Goal: Task Accomplishment & Management: Use online tool/utility

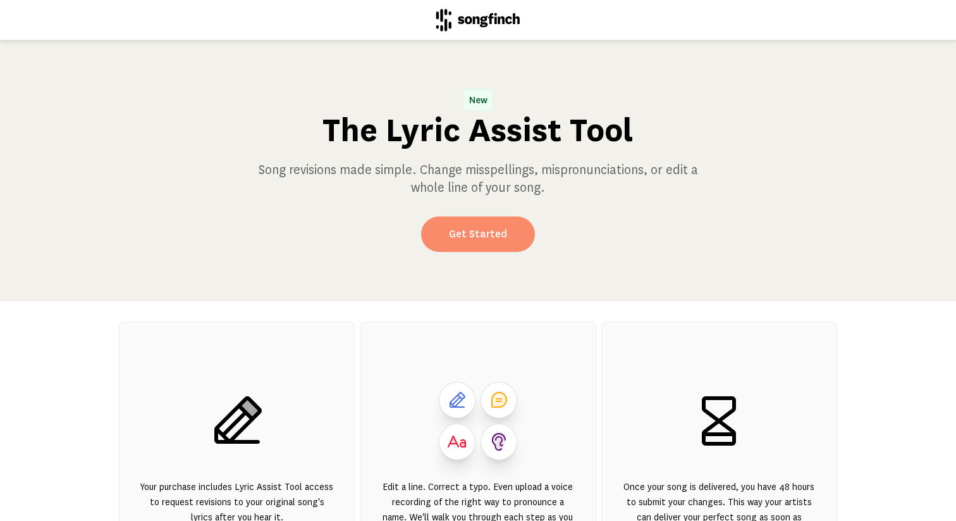
click at [421, 235] on link "Get Started" at bounding box center [478, 233] width 114 height 35
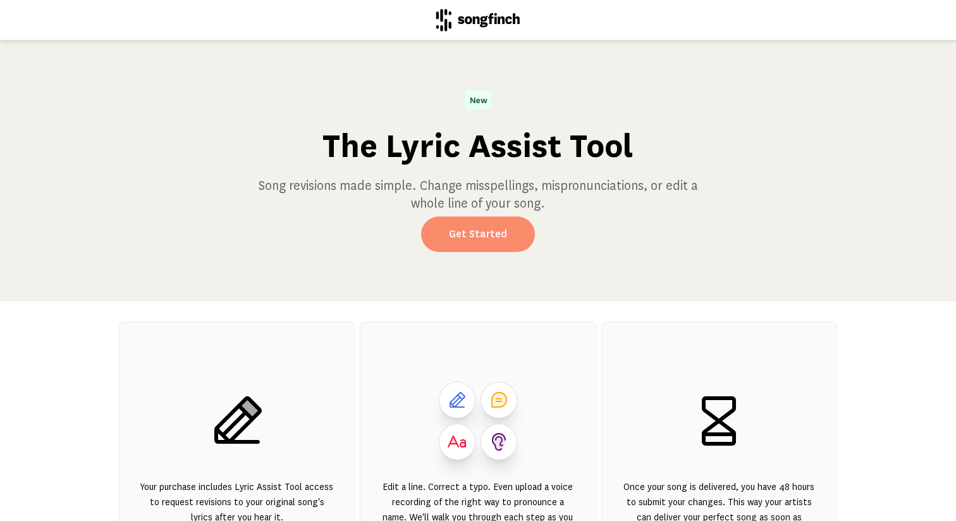
click at [463, 220] on link "Get Started" at bounding box center [478, 233] width 114 height 35
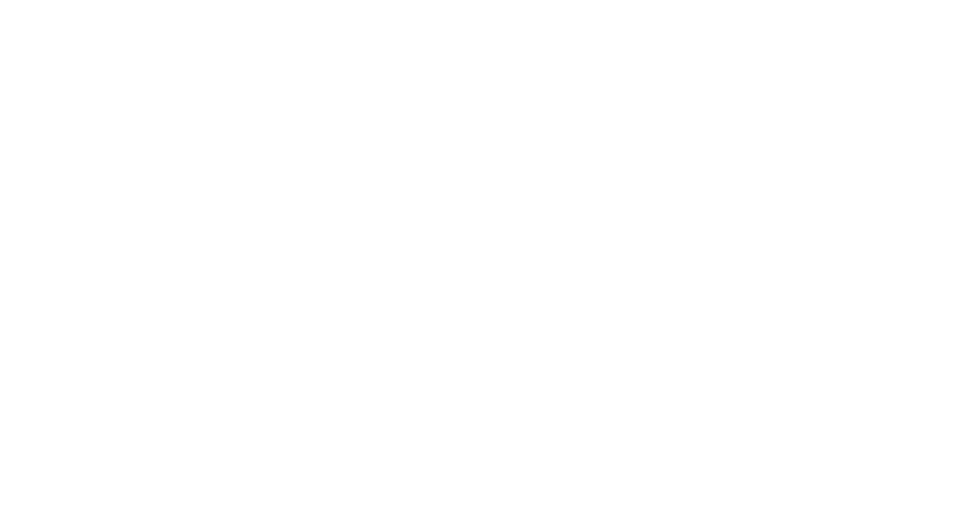
click at [383, 200] on p "Fix incorrect details, comment on lyrics you'd like to change, and correct misp…" at bounding box center [395, 224] width 132 height 51
